Goal: Navigation & Orientation: Find specific page/section

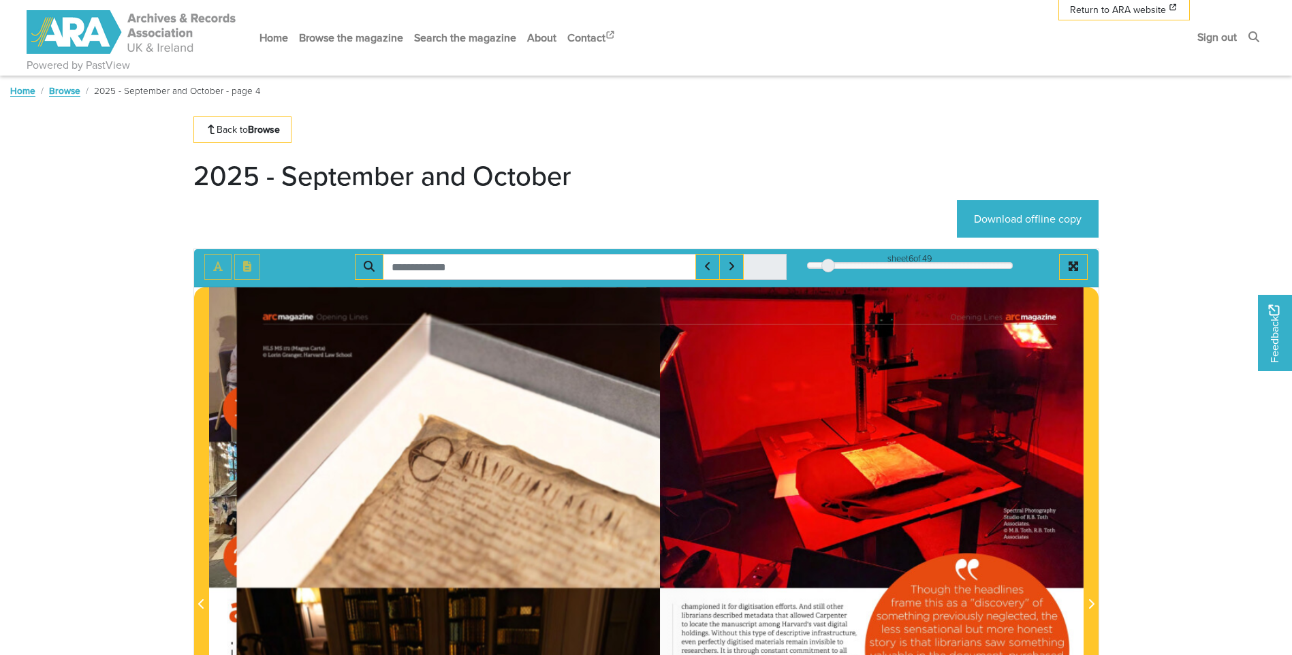
click at [828, 267] on div "6" at bounding box center [910, 266] width 206 height 14
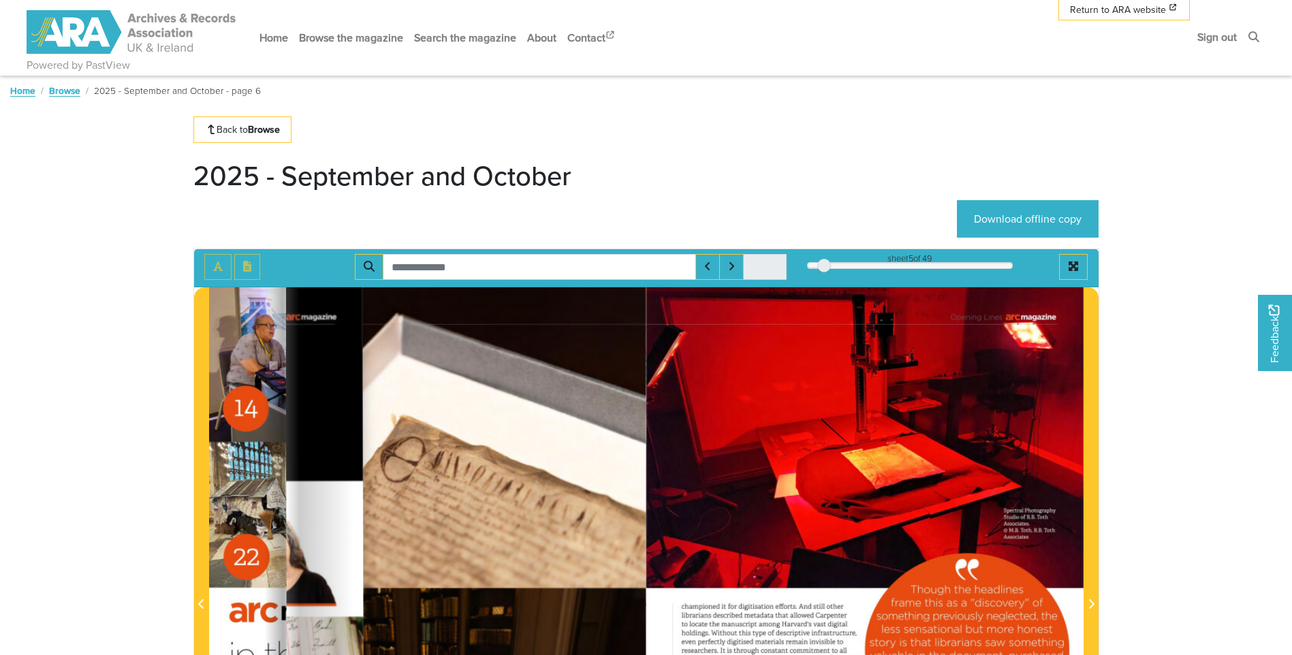
click at [823, 267] on div at bounding box center [824, 266] width 14 height 14
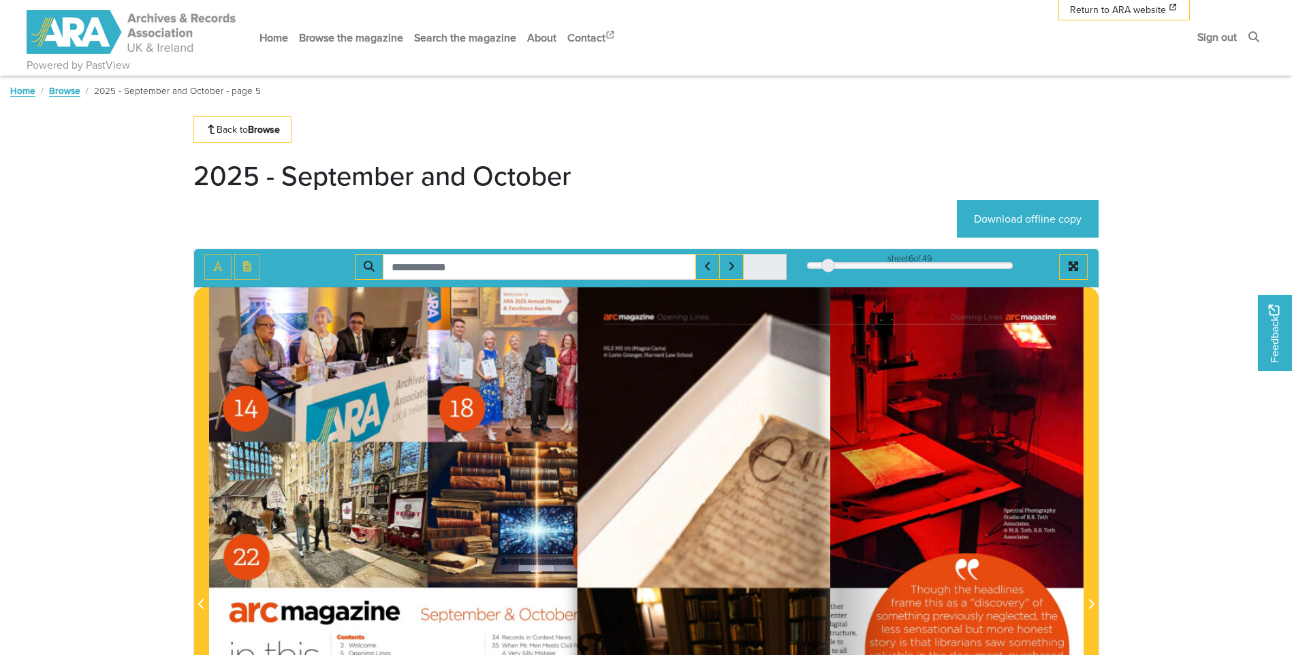
click at [830, 267] on div at bounding box center [829, 266] width 14 height 14
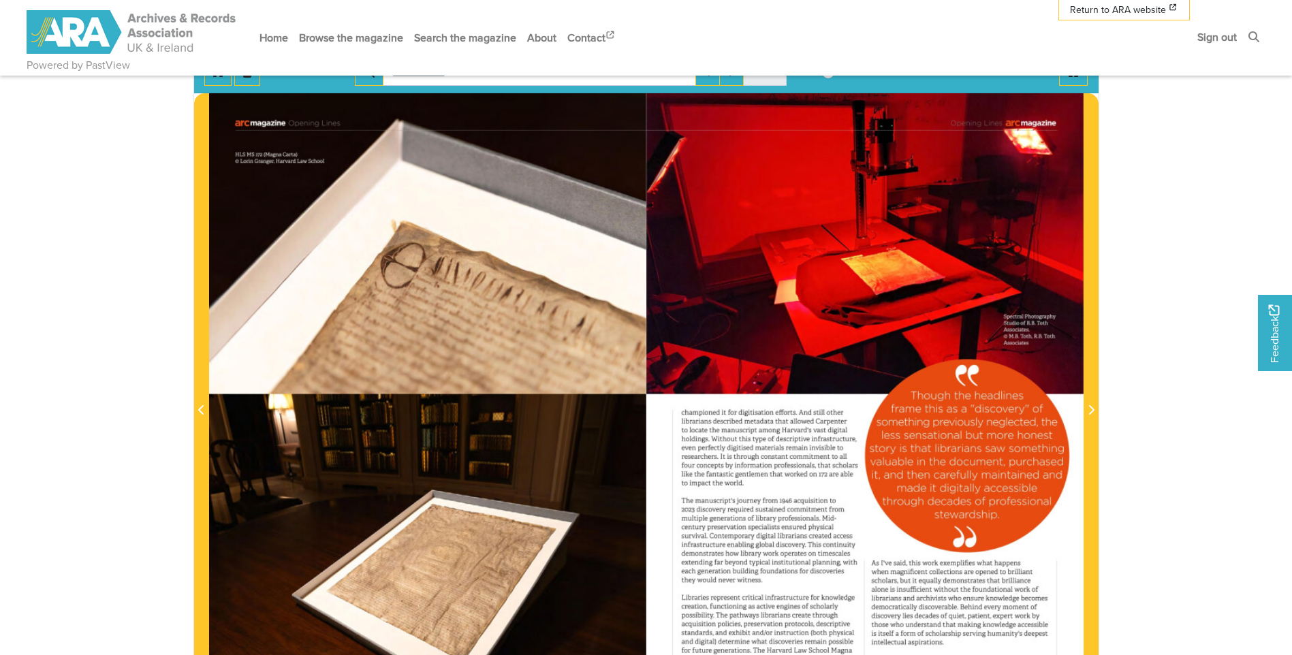
scroll to position [272, 0]
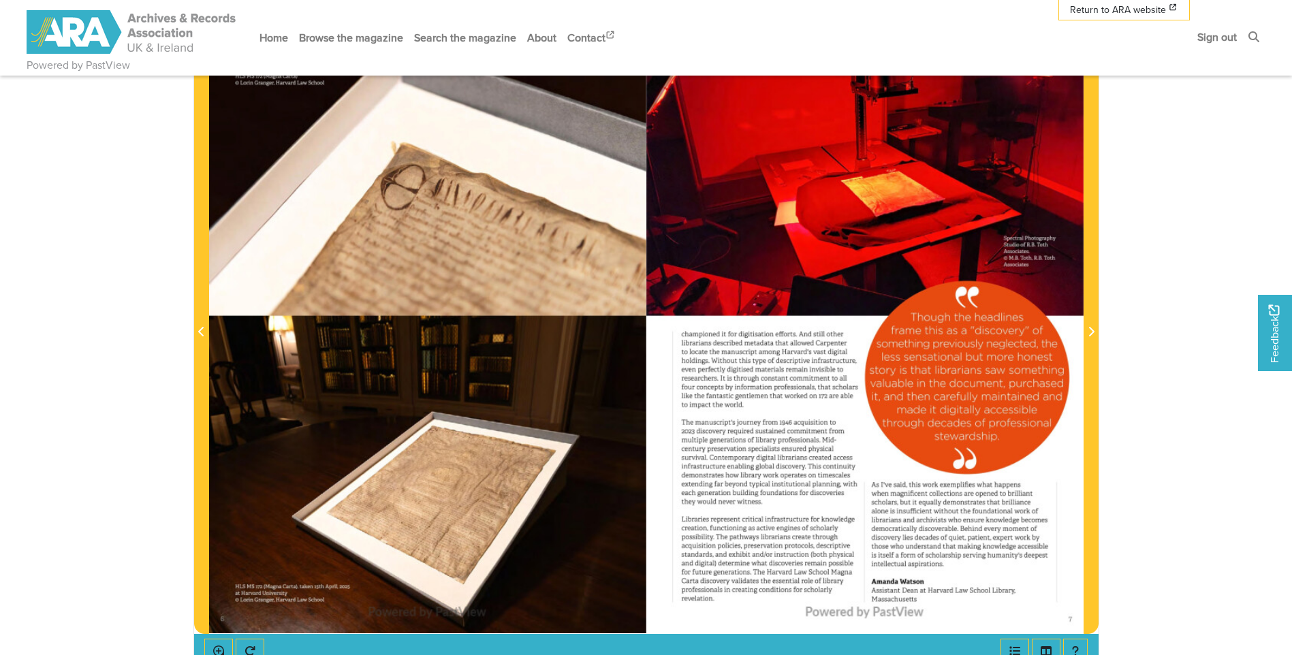
click at [745, 422] on div at bounding box center [864, 324] width 437 height 619
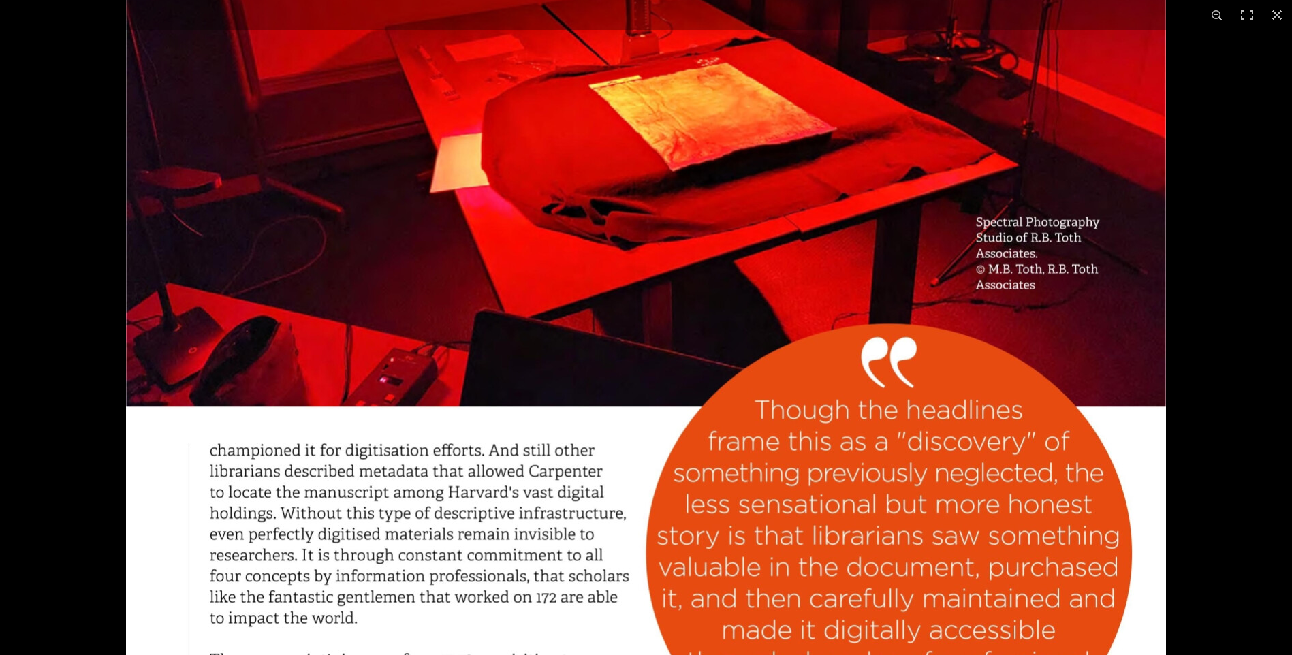
click at [592, 186] on img at bounding box center [646, 426] width 1040 height 1471
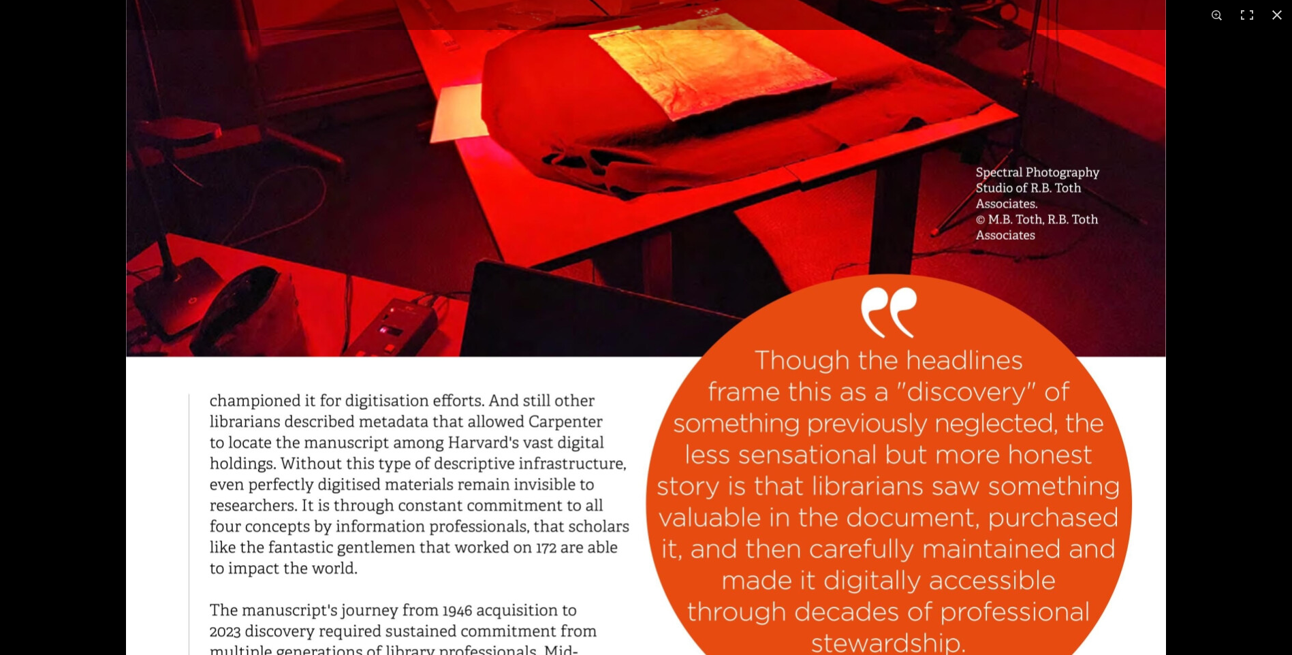
click at [534, 392] on img at bounding box center [646, 376] width 1040 height 1471
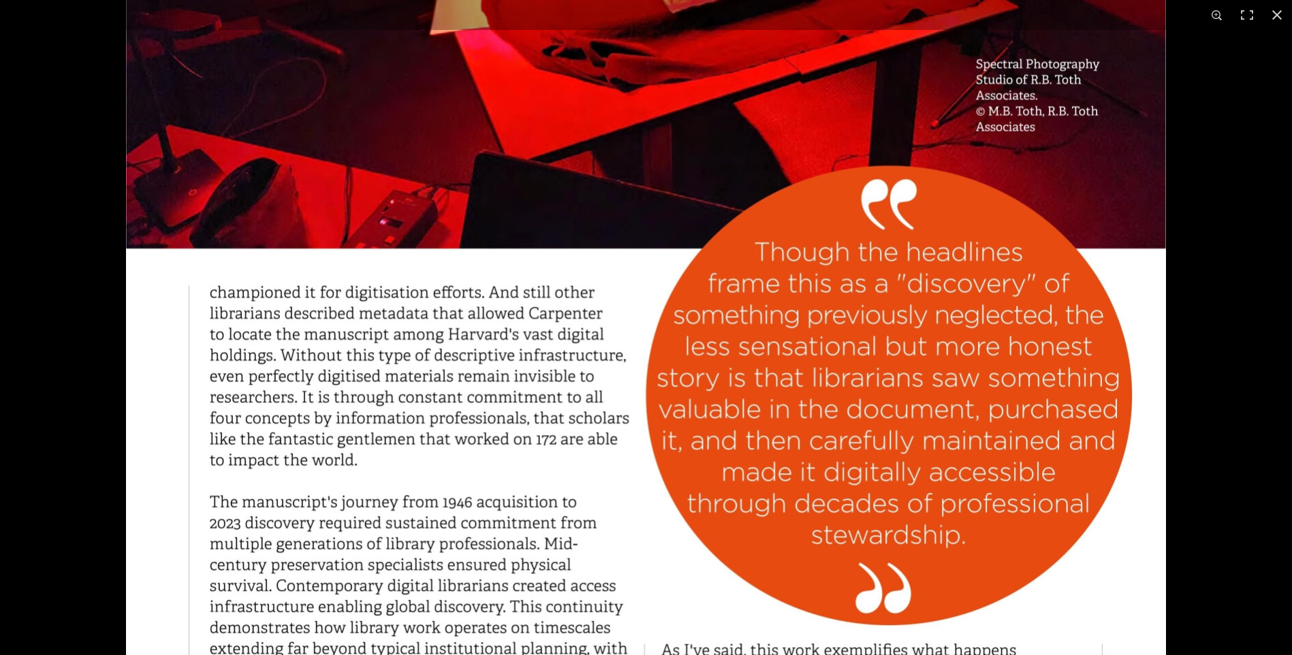
scroll to position [477, 0]
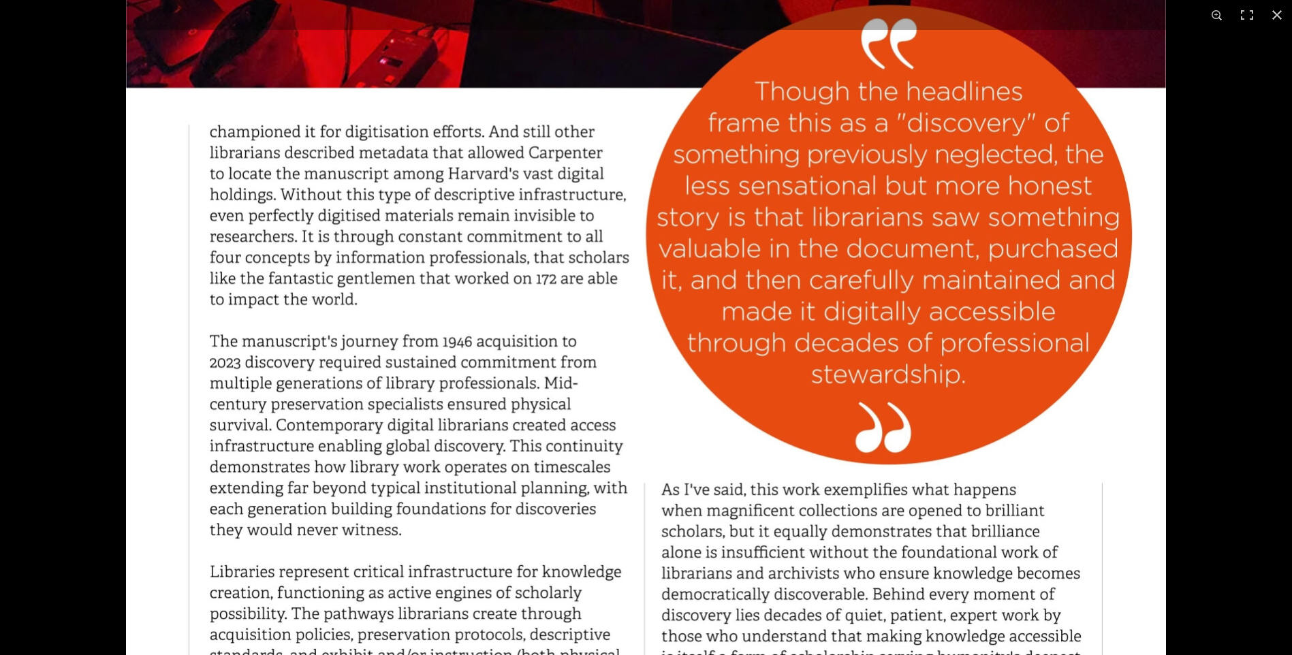
click at [530, 302] on img at bounding box center [646, 107] width 1040 height 1471
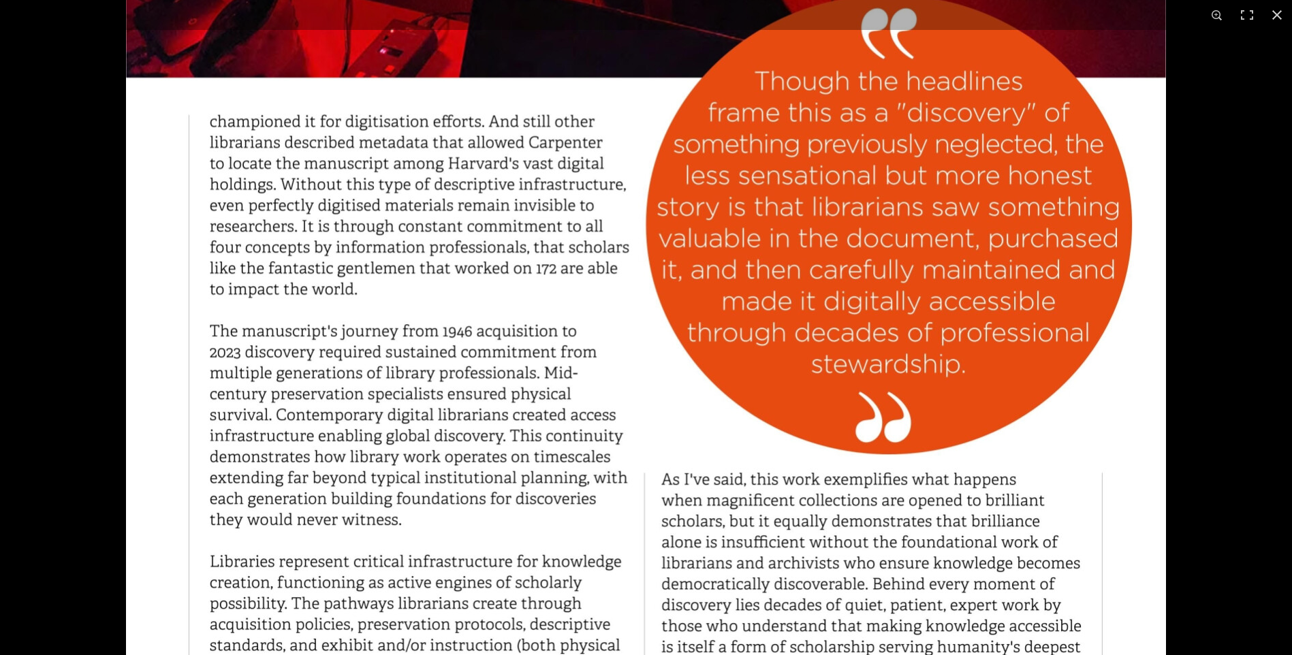
click at [1095, 615] on img at bounding box center [646, 97] width 1040 height 1471
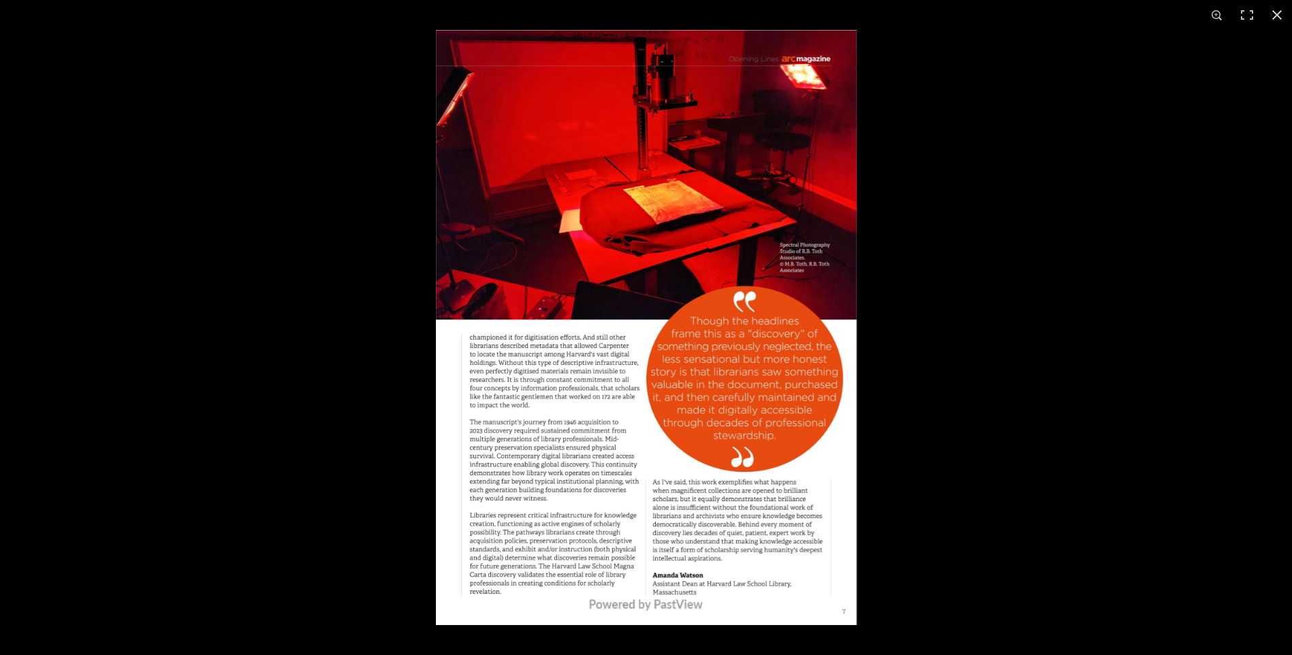
click at [733, 563] on img at bounding box center [646, 327] width 421 height 595
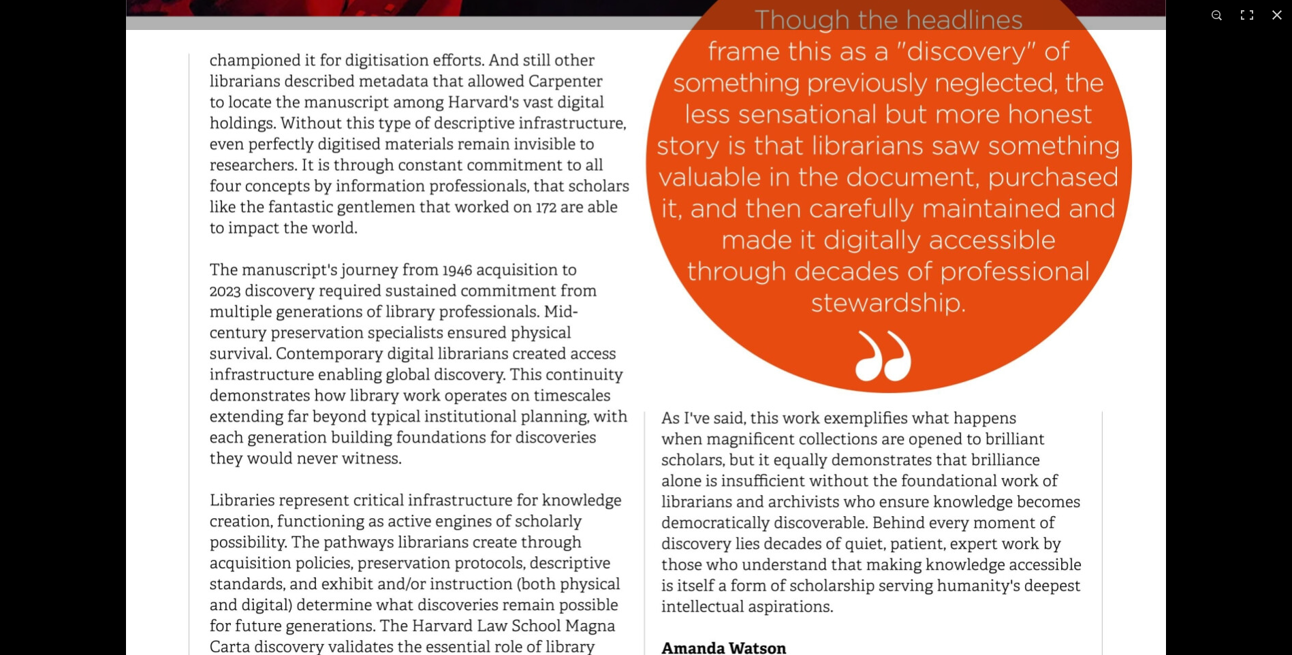
click at [437, 380] on img at bounding box center [646, 35] width 1040 height 1471
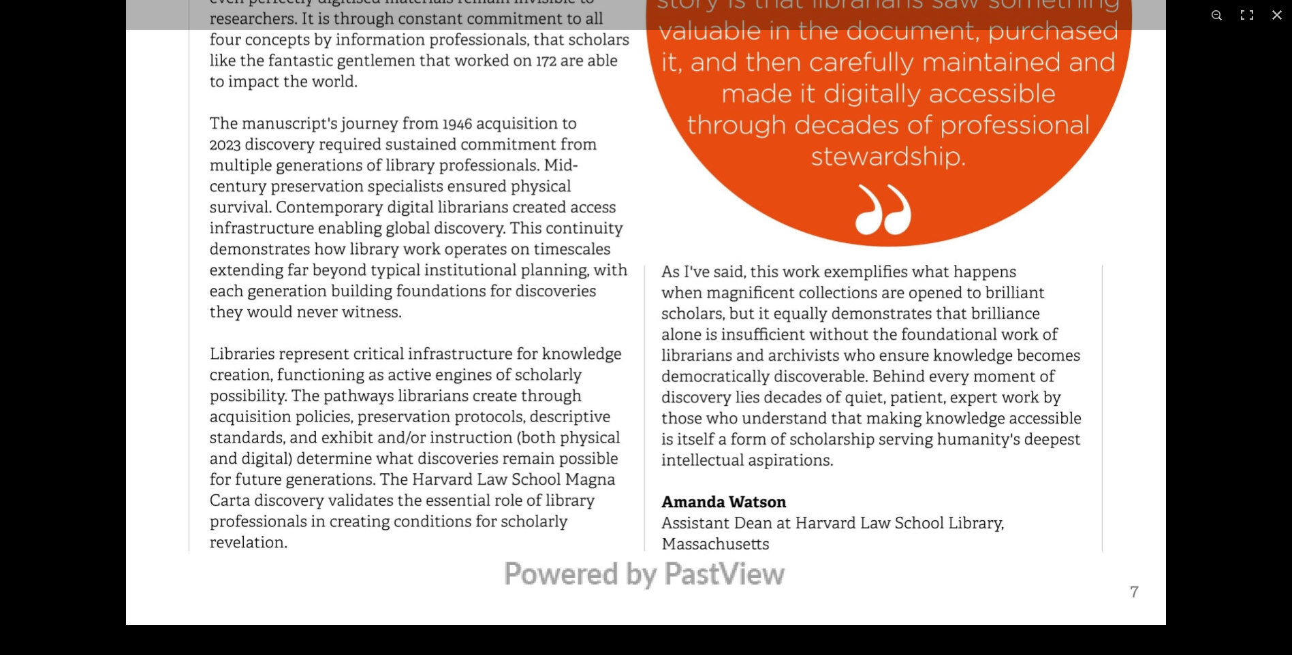
scroll to position [703, 0]
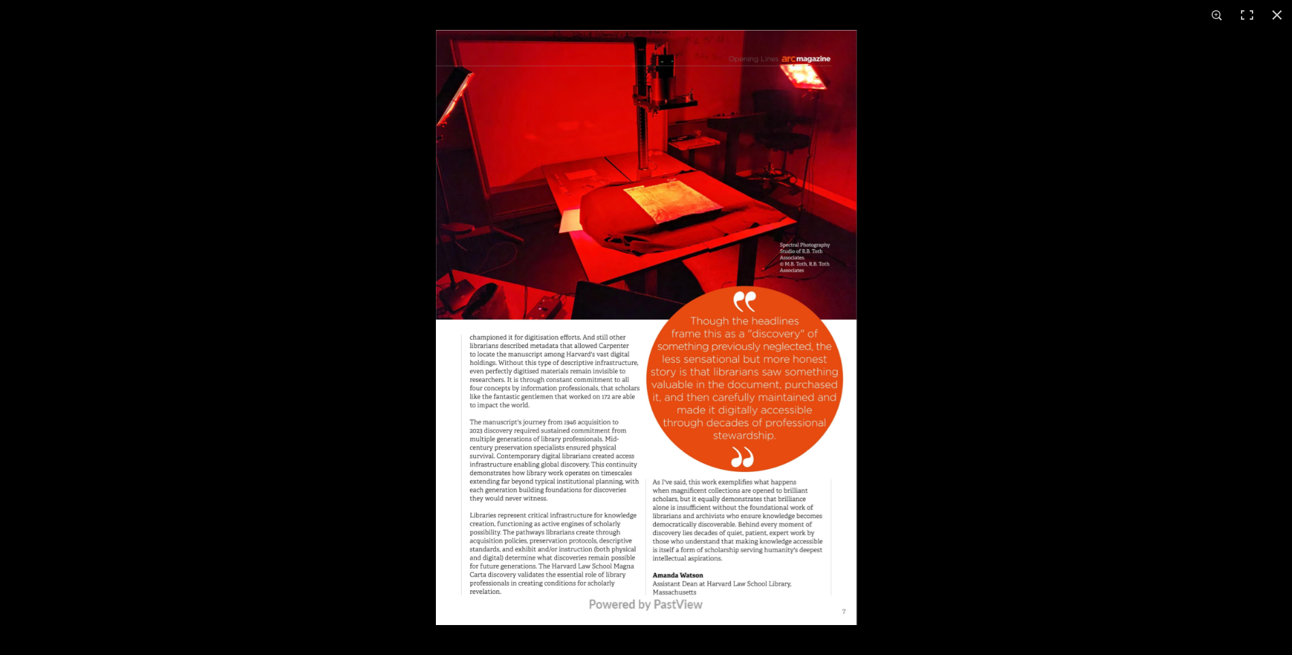
scroll to position [226, 0]
click at [558, 380] on img at bounding box center [646, 327] width 421 height 595
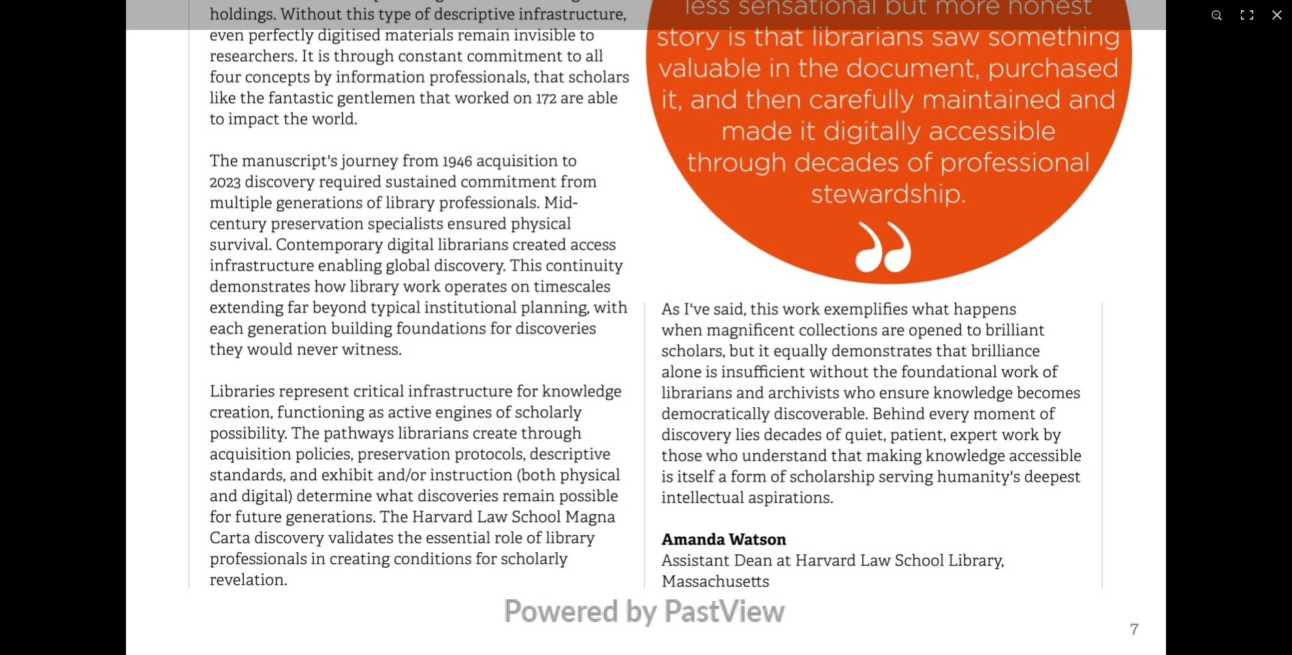
click at [1232, 144] on div at bounding box center [646, 327] width 1292 height 655
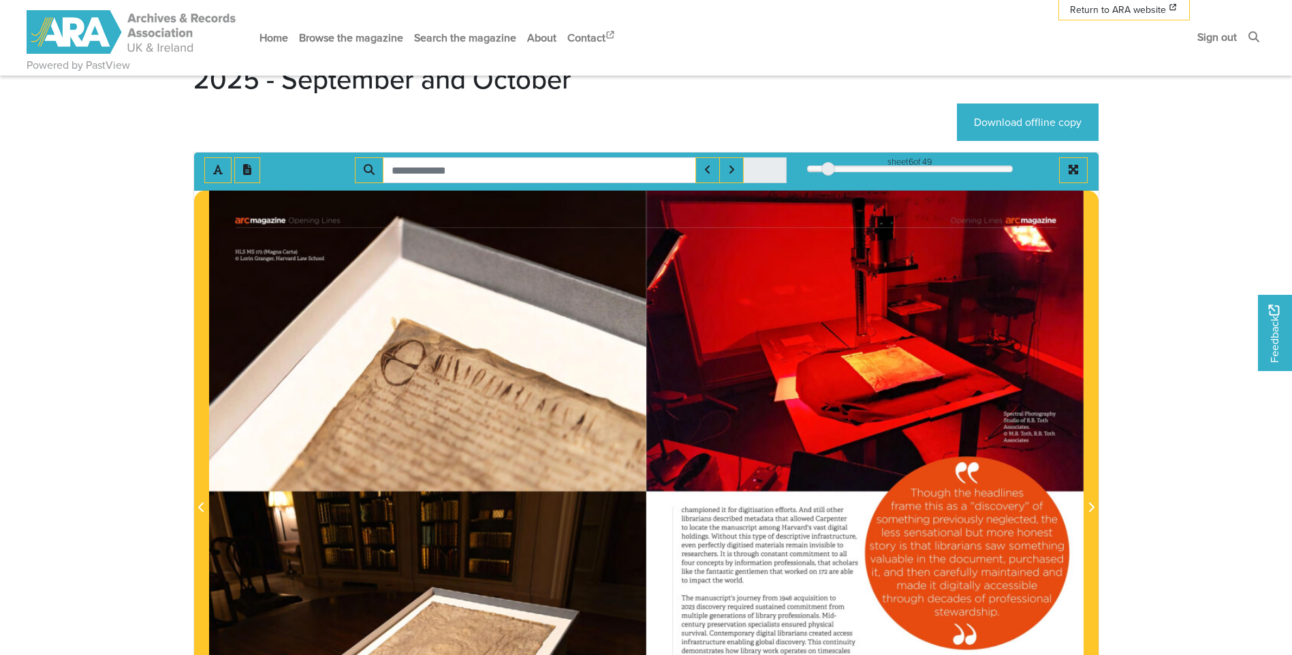
scroll to position [0, 0]
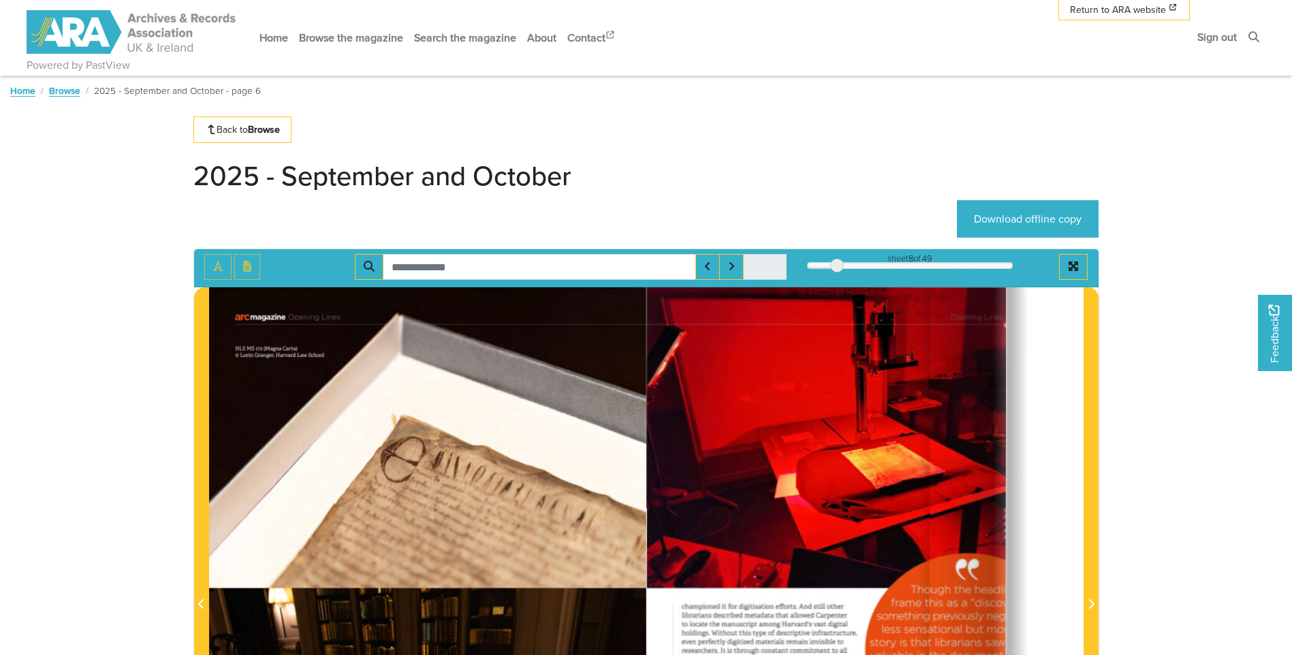
click at [836, 267] on div "8" at bounding box center [910, 266] width 206 height 14
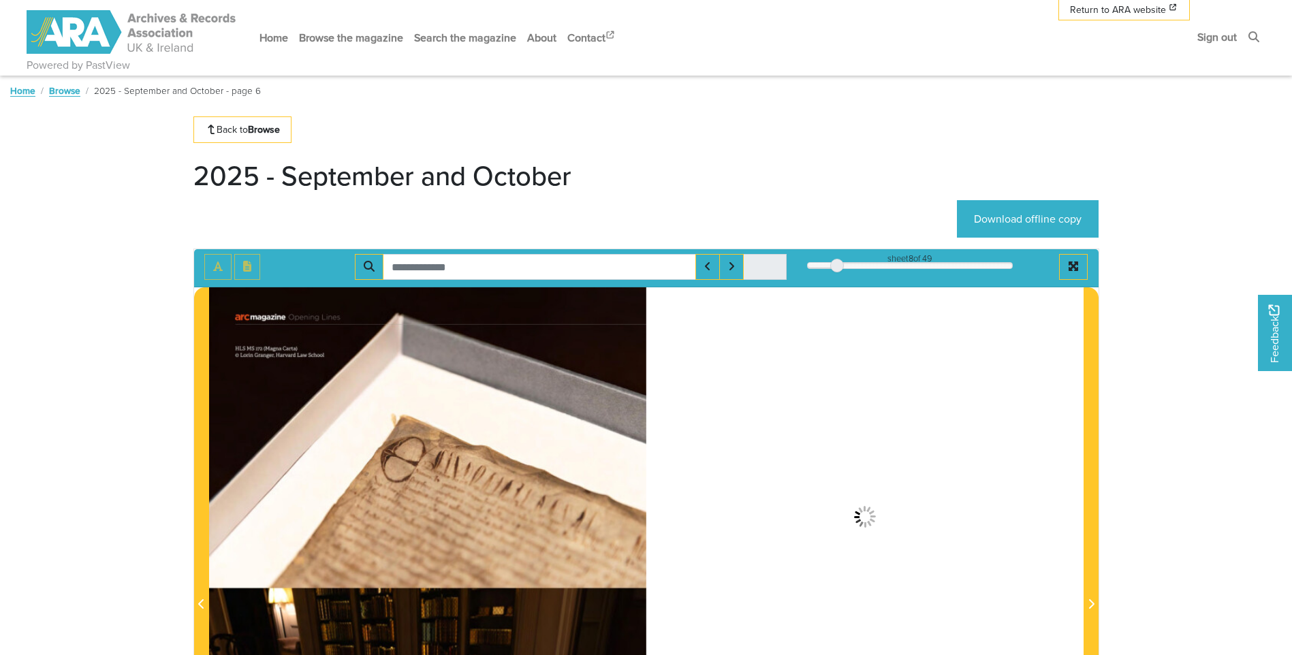
click at [832, 267] on div at bounding box center [837, 266] width 14 height 14
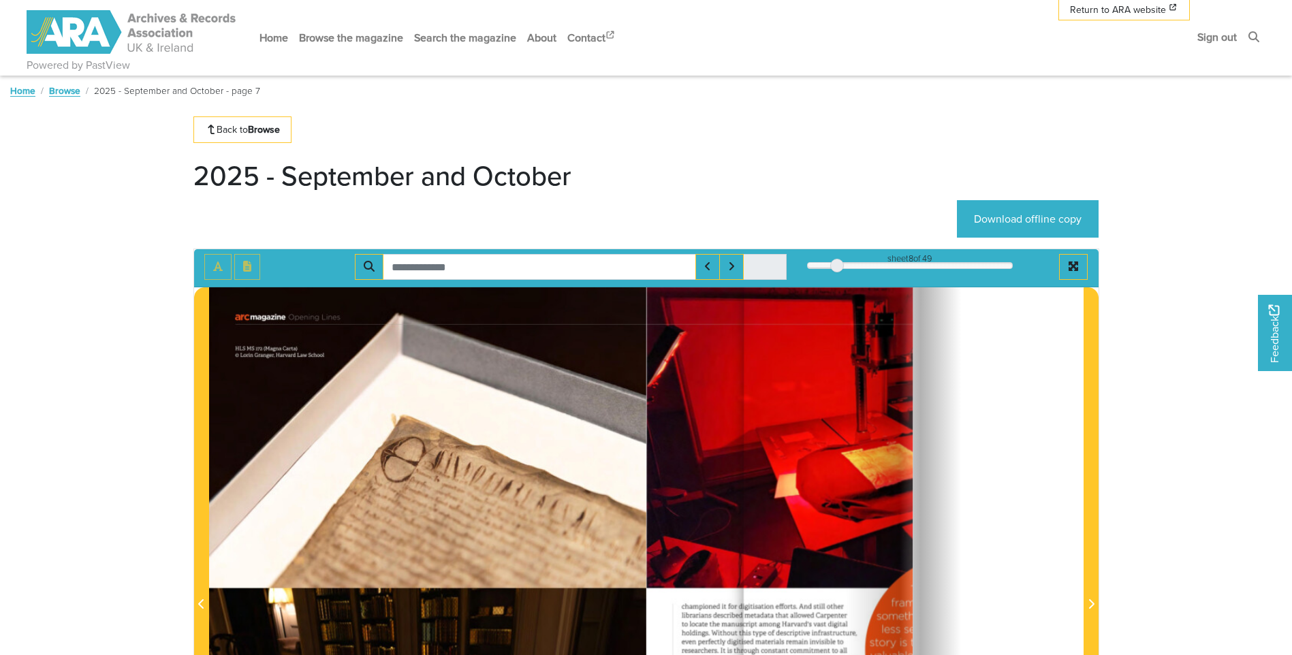
click at [838, 266] on div at bounding box center [837, 266] width 14 height 14
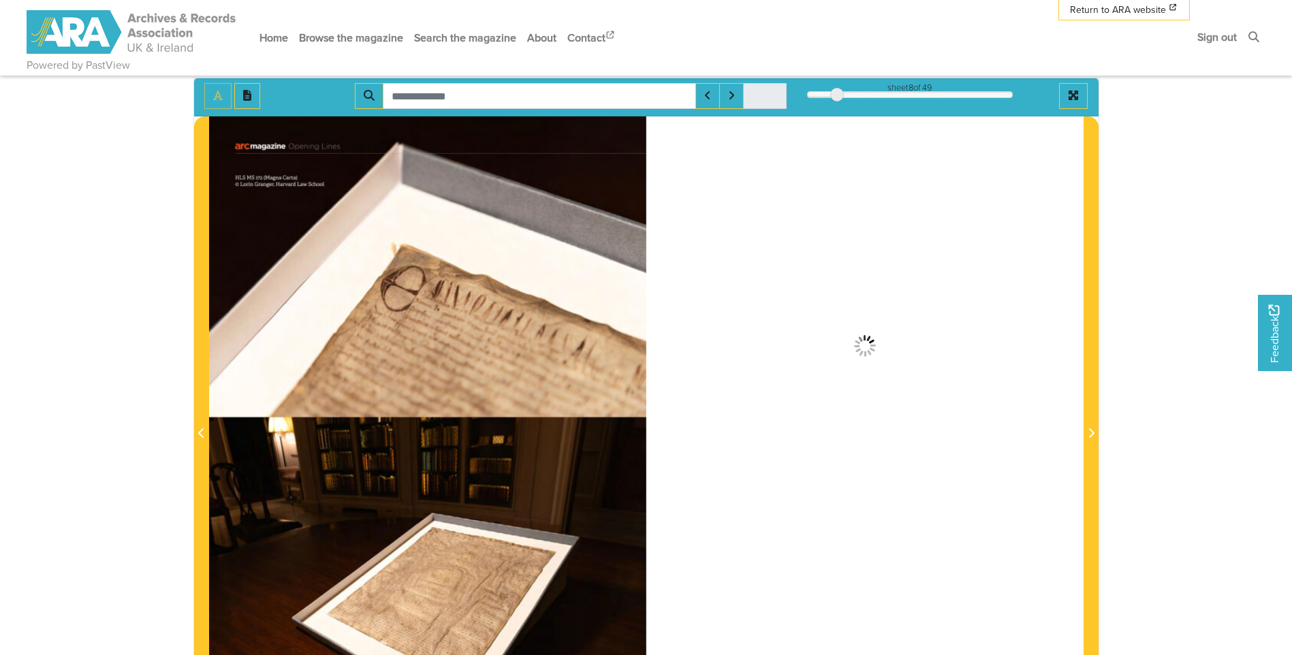
scroll to position [204, 0]
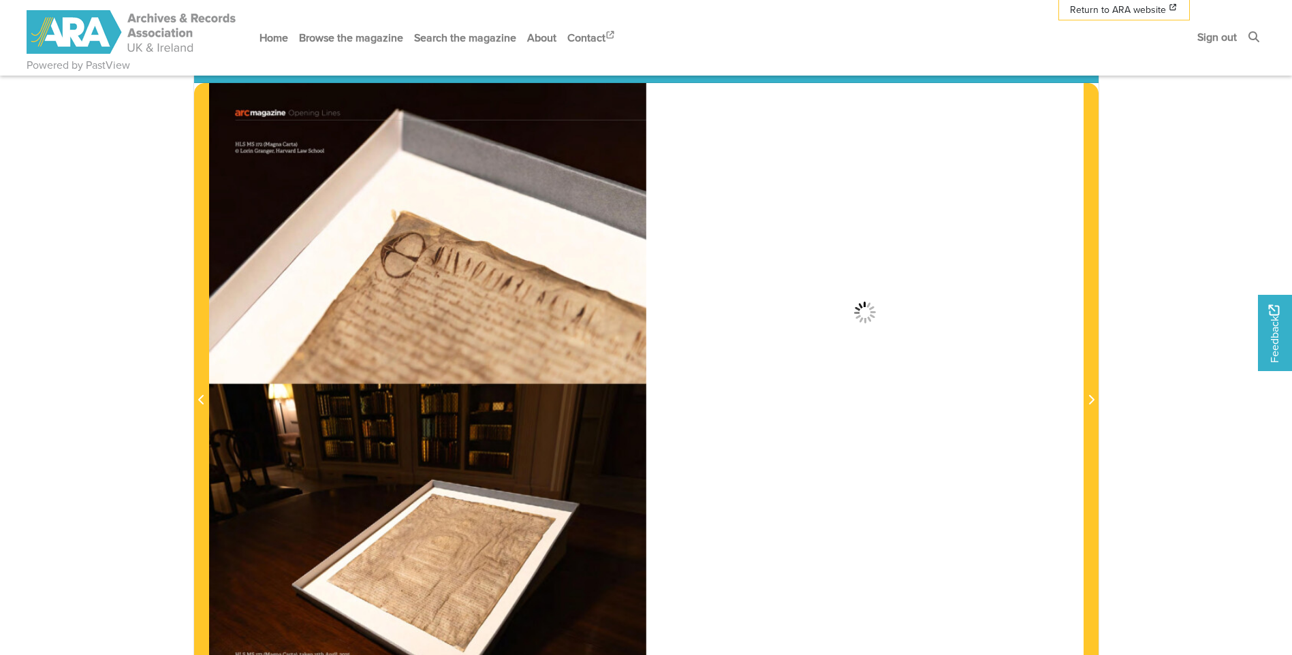
click at [123, 498] on body "Powered by PastView Menu" at bounding box center [646, 475] width 1292 height 1358
